Goal: Task Accomplishment & Management: Use online tool/utility

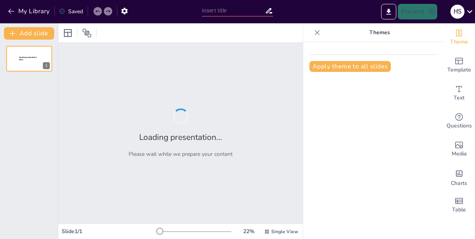
type input "Primeros Pasos en el Mundo Inmobiliario: Comenzando desde [GEOGRAPHIC_DATA]"
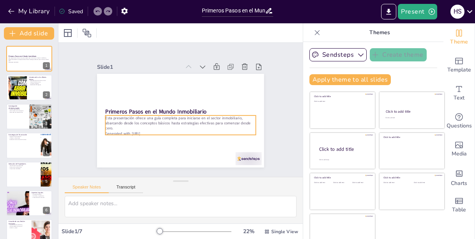
scroll to position [12, 0]
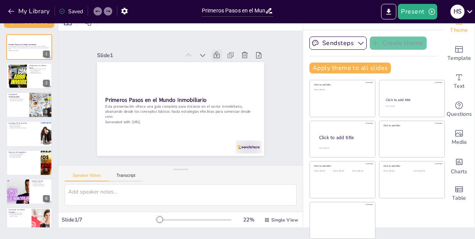
click at [216, 55] on icon at bounding box center [216, 55] width 6 height 7
click at [220, 59] on icon at bounding box center [224, 63] width 9 height 9
click at [202, 55] on icon at bounding box center [203, 55] width 8 height 8
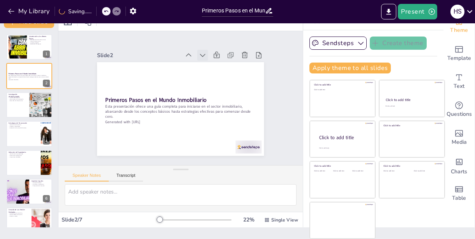
click at [203, 55] on icon at bounding box center [202, 55] width 5 height 3
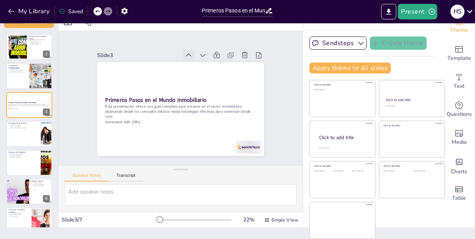
click at [189, 55] on icon at bounding box center [188, 55] width 5 height 3
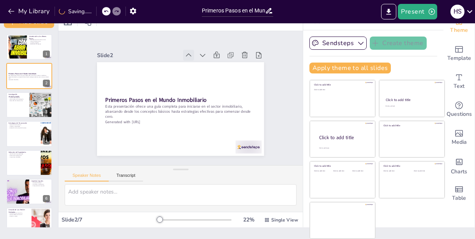
click at [190, 55] on icon at bounding box center [189, 55] width 8 height 8
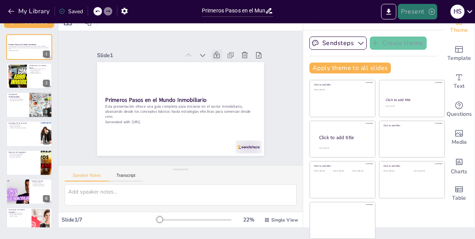
click at [430, 13] on icon "button" at bounding box center [432, 12] width 8 height 8
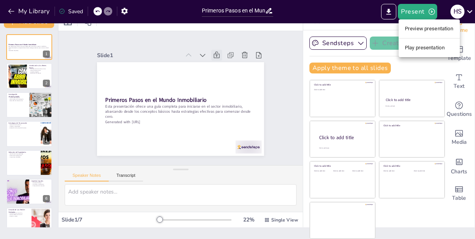
click at [431, 51] on li "Play presentation" at bounding box center [428, 48] width 61 height 12
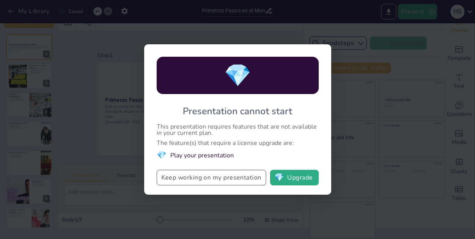
click at [228, 183] on button "Keep working on my presentation" at bounding box center [211, 178] width 109 height 16
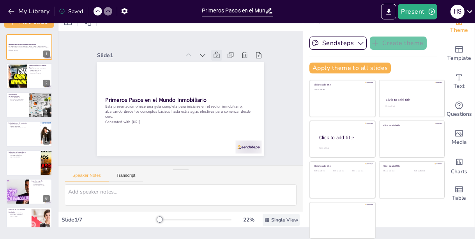
click at [271, 220] on div "Single View" at bounding box center [280, 220] width 37 height 12
click at [289, 185] on span "Single View" at bounding box center [272, 187] width 35 height 7
click at [274, 222] on span "Single View" at bounding box center [284, 220] width 27 height 6
click at [277, 201] on span "List View" at bounding box center [275, 202] width 41 height 7
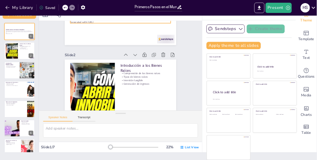
scroll to position [0, 0]
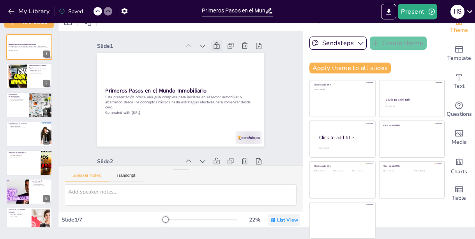
click at [276, 220] on div "List View" at bounding box center [283, 220] width 31 height 12
click at [283, 189] on span "Single View" at bounding box center [278, 187] width 35 height 7
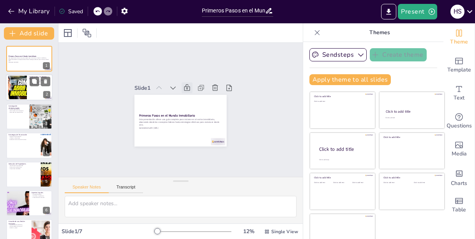
click at [25, 78] on div at bounding box center [17, 88] width 42 height 24
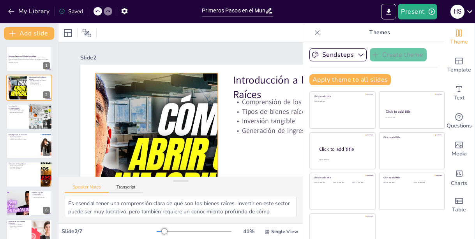
click at [175, 121] on div at bounding box center [156, 150] width 275 height 155
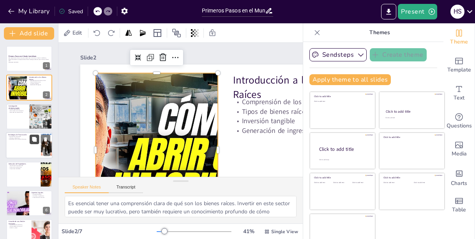
click at [30, 143] on button at bounding box center [34, 139] width 9 height 9
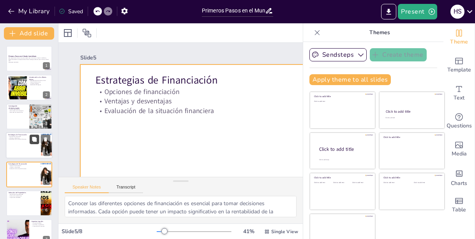
scroll to position [40, 0]
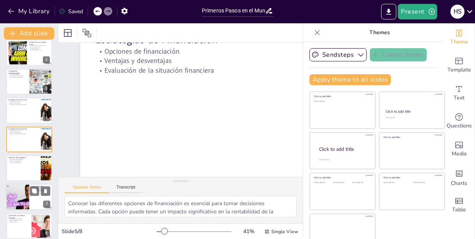
click at [27, 200] on div at bounding box center [17, 198] width 47 height 26
type textarea "Tener una comprensión sólida de los aspectos legales es esencial para cualquier…"
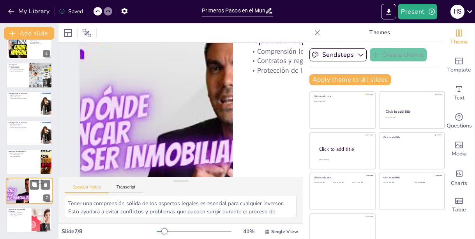
scroll to position [0, 0]
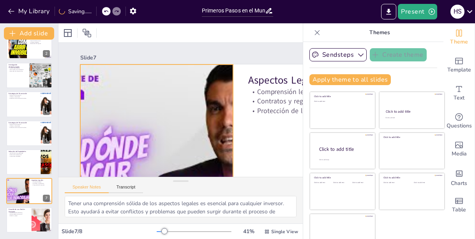
click at [150, 146] on div at bounding box center [156, 151] width 305 height 172
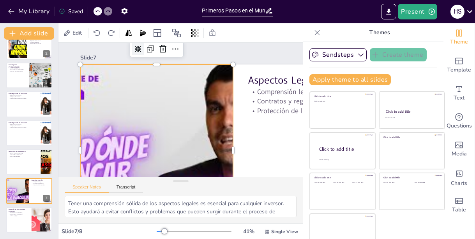
click at [137, 53] on div at bounding box center [138, 49] width 12 height 12
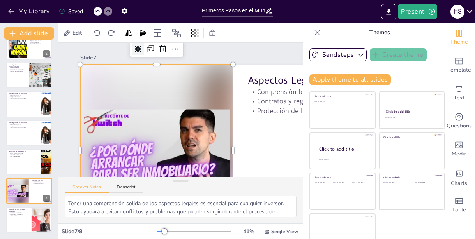
click at [137, 53] on div at bounding box center [138, 49] width 12 height 12
